Goal: Transaction & Acquisition: Purchase product/service

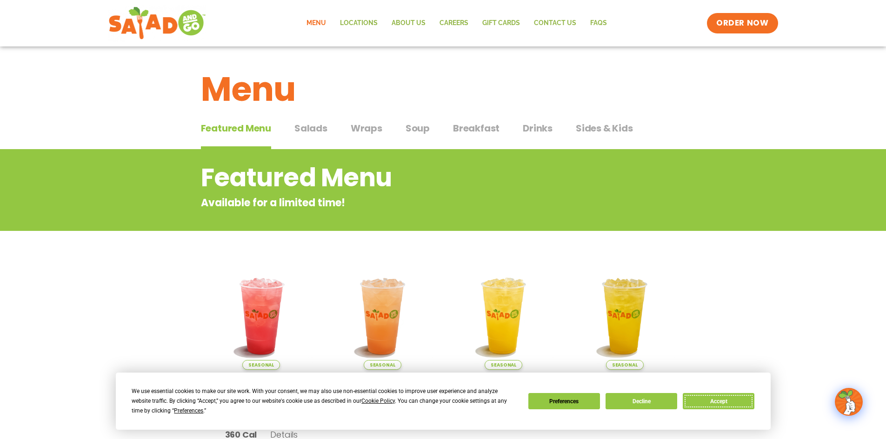
click at [720, 400] on button "Accept" at bounding box center [719, 401] width 72 height 16
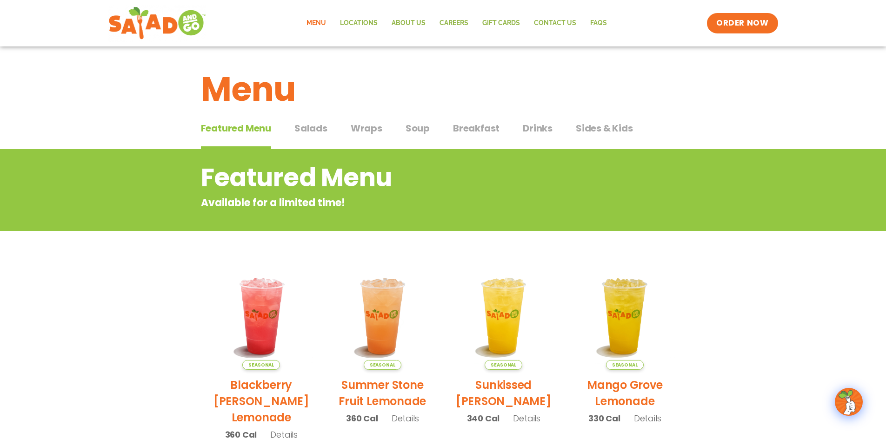
click at [317, 131] on span "Salads" at bounding box center [310, 128] width 33 height 14
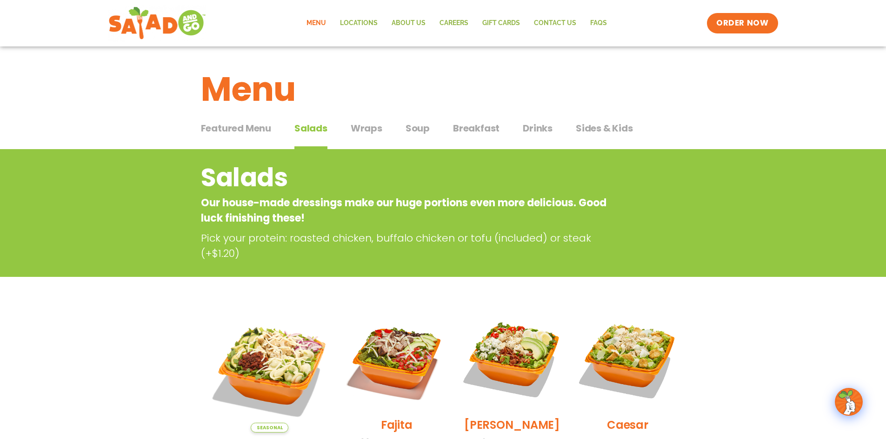
click at [372, 130] on span "Wraps" at bounding box center [367, 128] width 32 height 14
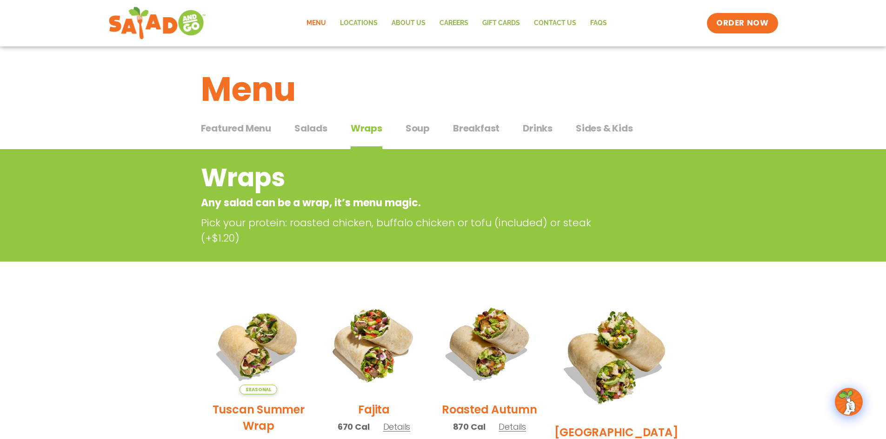
click at [416, 132] on span "Soup" at bounding box center [418, 128] width 24 height 14
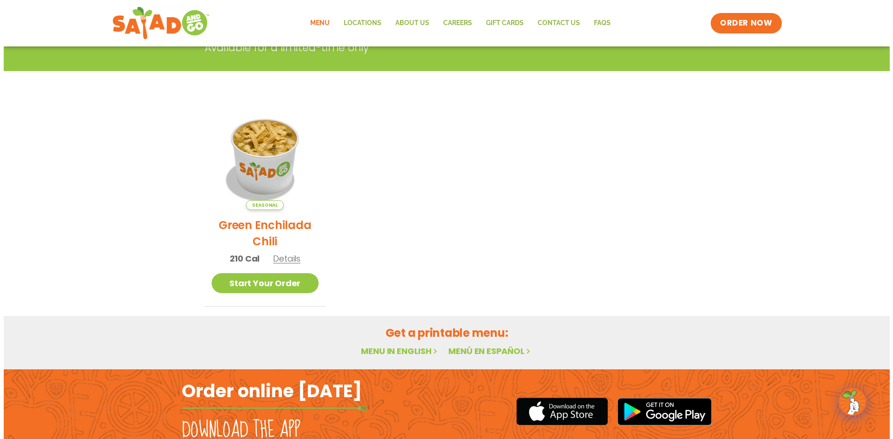
scroll to position [186, 0]
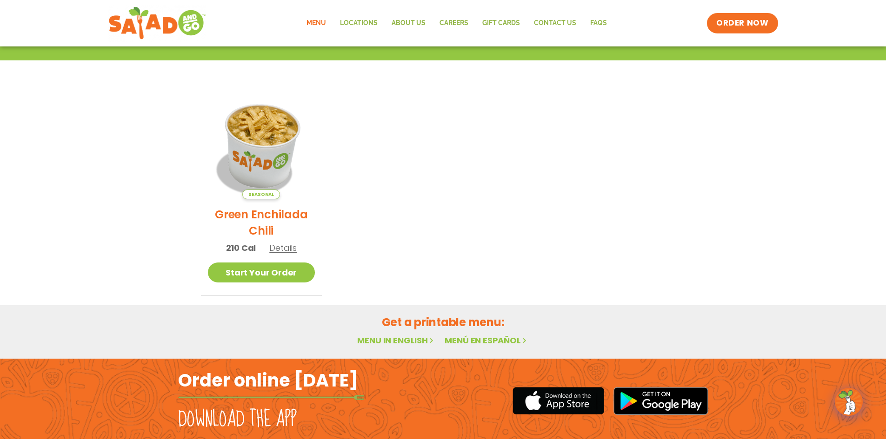
click at [266, 134] on img at bounding box center [261, 146] width 126 height 126
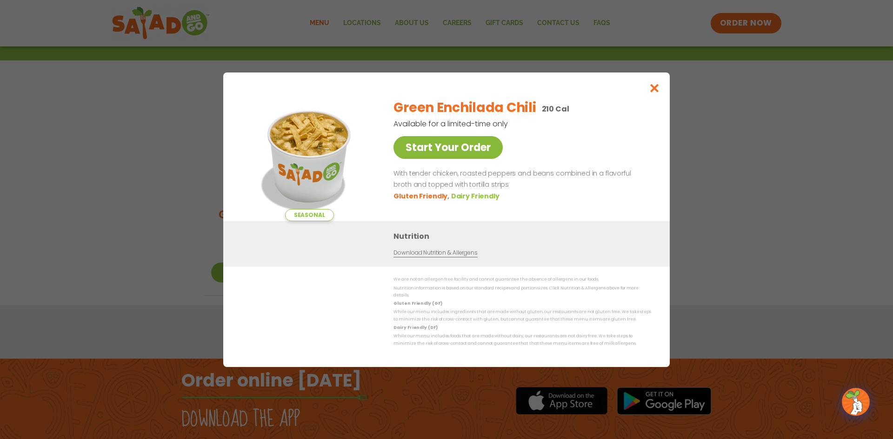
click at [475, 153] on link "Start Your Order" at bounding box center [447, 147] width 109 height 23
